Goal: Task Accomplishment & Management: Use online tool/utility

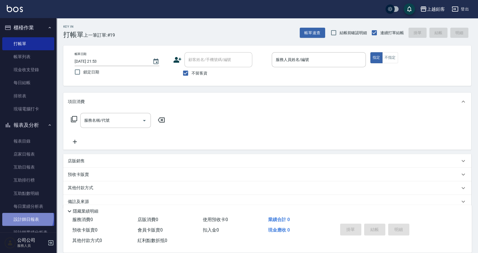
click at [27, 218] on link "設計師日報表" at bounding box center [28, 219] width 52 height 13
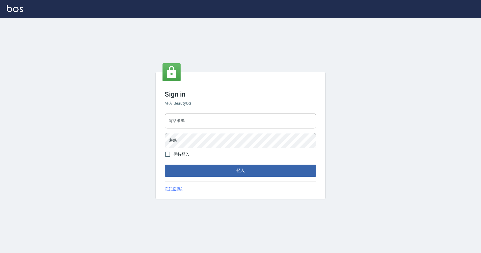
click at [185, 121] on input "電話號碼" at bounding box center [241, 120] width 152 height 15
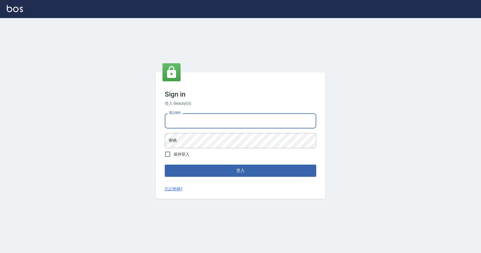
type input "0424526080"
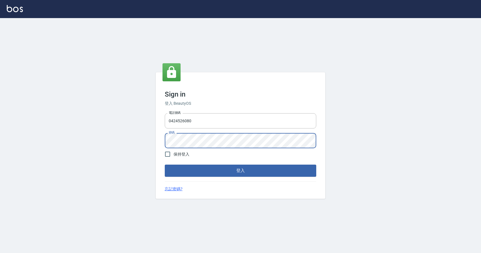
click at [165, 165] on button "登入" at bounding box center [241, 171] width 152 height 12
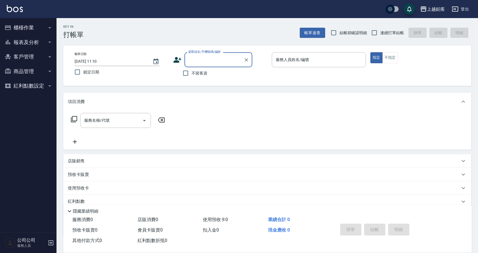
click at [18, 38] on button "報表及分析" at bounding box center [28, 42] width 52 height 15
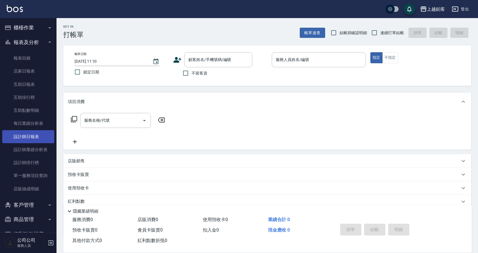
click at [42, 138] on link "設計師日報表" at bounding box center [28, 136] width 52 height 13
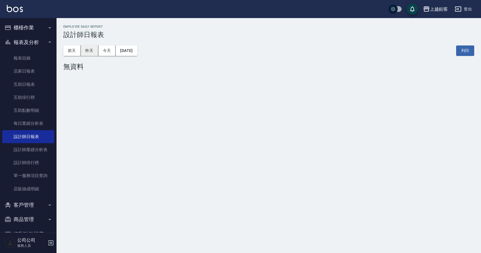
click at [93, 55] on button "昨天" at bounding box center [90, 51] width 18 height 10
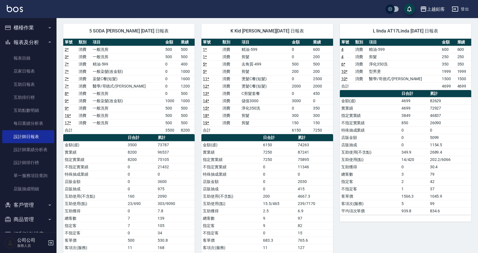
scroll to position [58, 0]
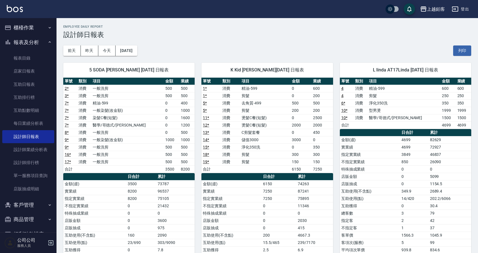
scroll to position [1, 0]
